Goal: Transaction & Acquisition: Purchase product/service

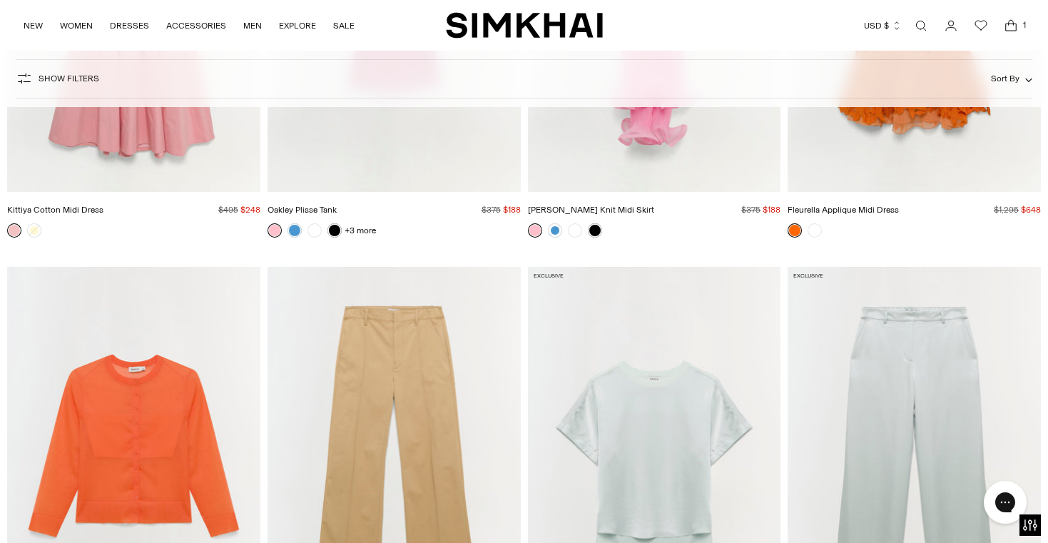
scroll to position [13024, 0]
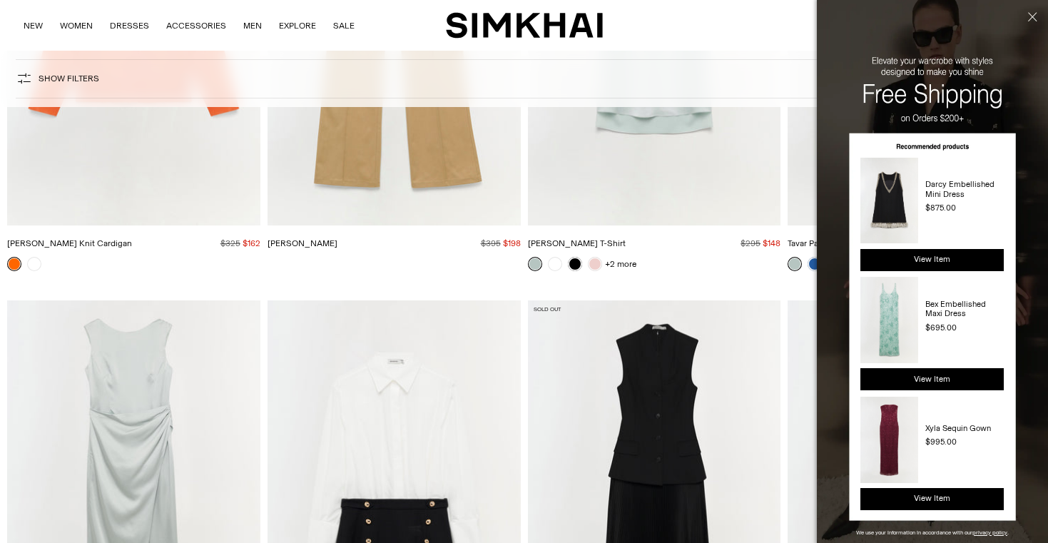
click at [1023, 22] on button "Close" at bounding box center [1030, 40] width 35 height 81
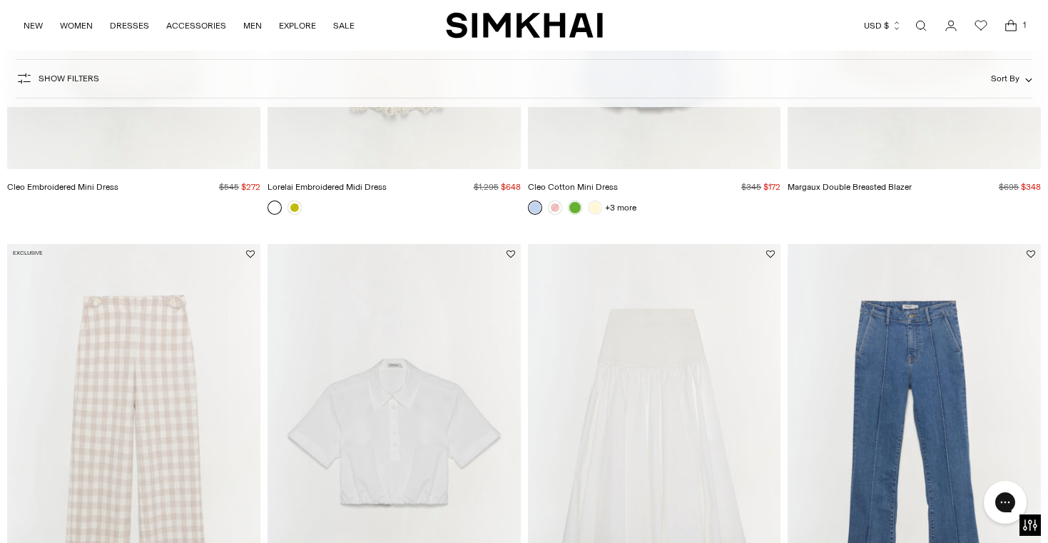
scroll to position [960, 0]
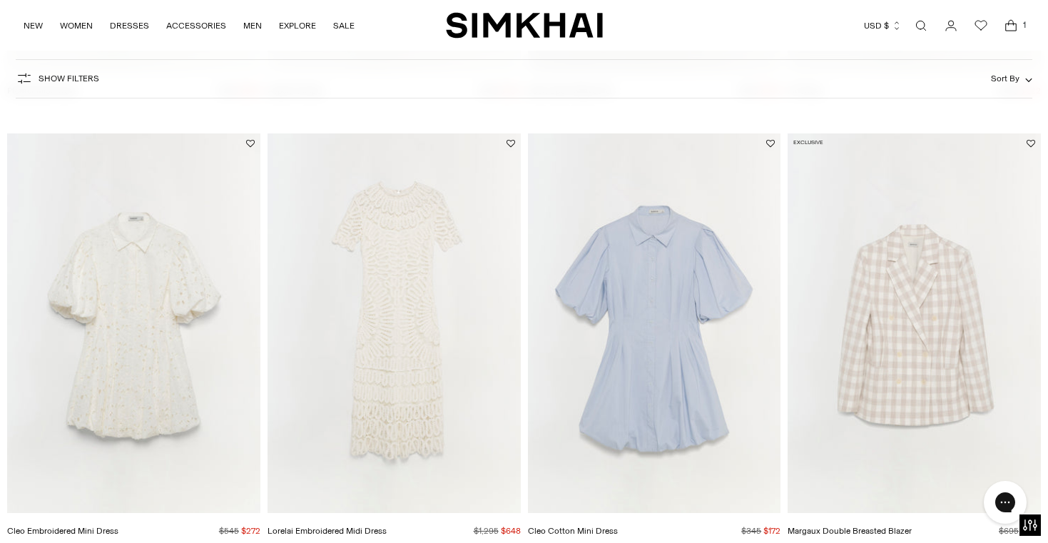
click at [0, 0] on img "Cleo Cotton Mini Dress" at bounding box center [0, 0] width 0 height 0
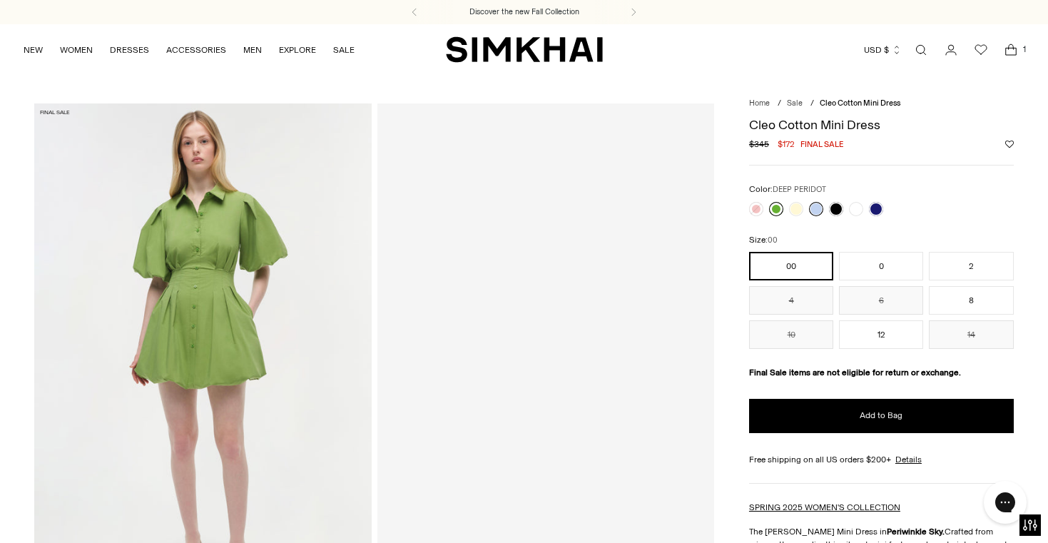
click at [779, 210] on link at bounding box center [776, 209] width 14 height 14
